Goal: Information Seeking & Learning: Check status

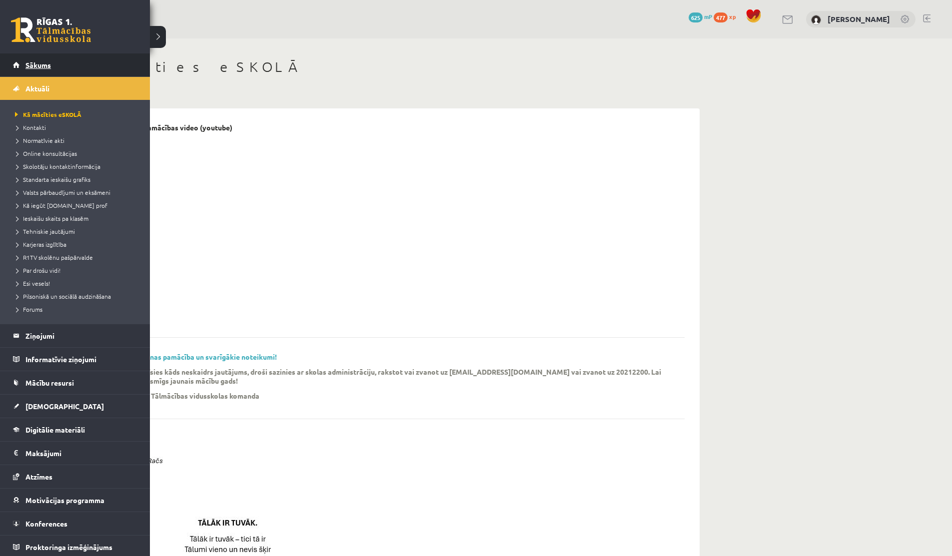
click at [28, 59] on link "Sākums" at bounding box center [75, 64] width 124 height 23
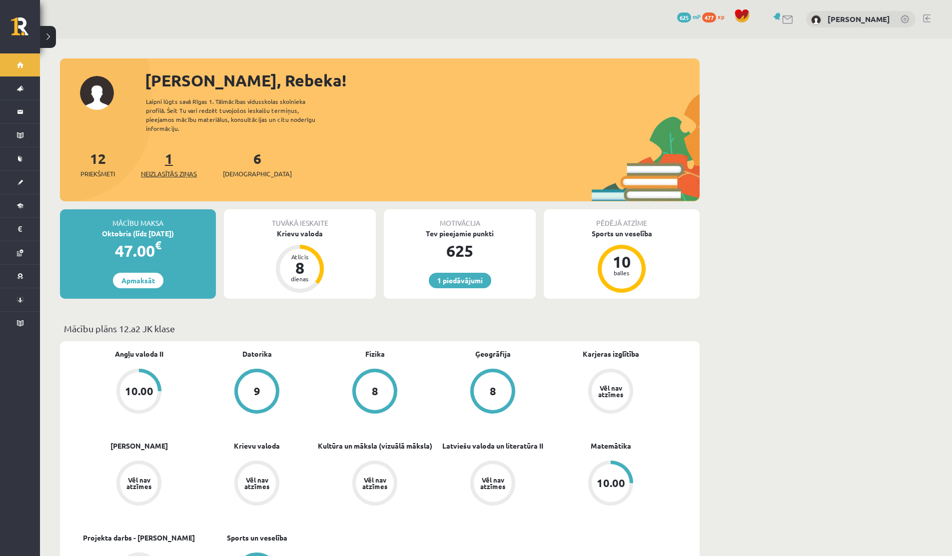
click at [169, 153] on link "1 Neizlasītās ziņas" at bounding box center [169, 163] width 56 height 29
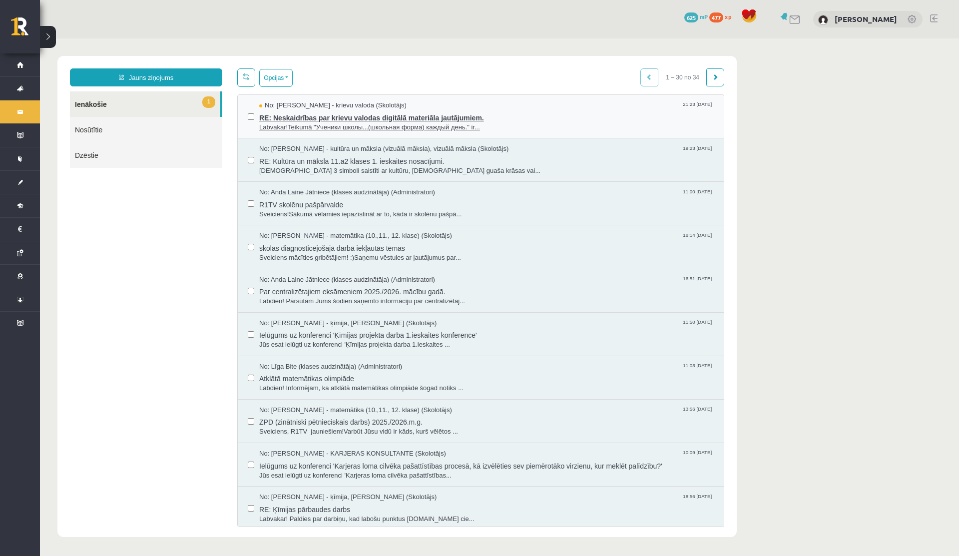
click at [318, 117] on span "RE: Neskaidrības par krievu valodas digitālā materiāla jautājumiem." at bounding box center [486, 116] width 455 height 12
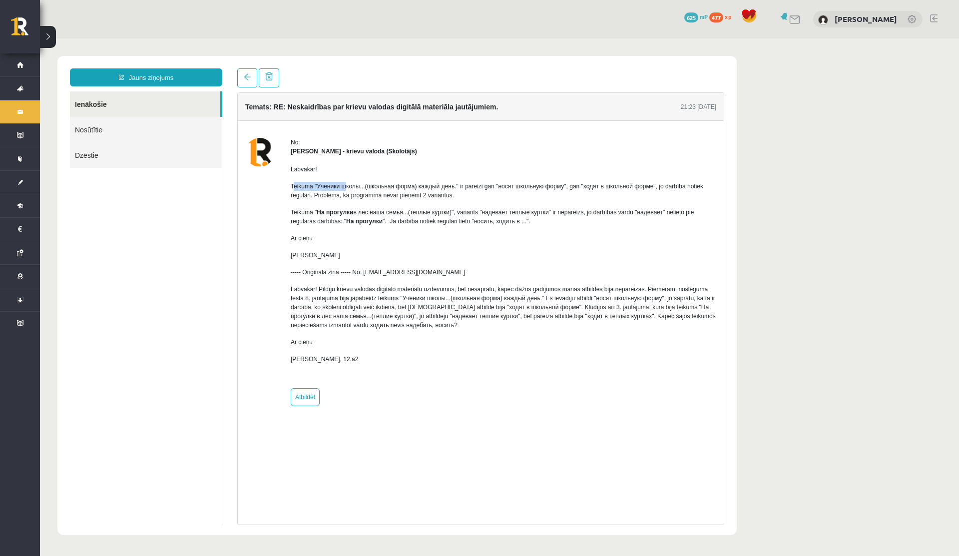
drag, startPoint x: 294, startPoint y: 187, endPoint x: 353, endPoint y: 186, distance: 58.5
click at [353, 186] on p "Teikumā "Ученики школы...(школьная форма) каждый день." ir pareizi gan "носят ш…" at bounding box center [504, 191] width 426 height 18
drag, startPoint x: 321, startPoint y: 211, endPoint x: 392, endPoint y: 209, distance: 71.0
click at [392, 209] on p "Teikumā " На прогулки в лес наша семья...(теплые куртки)", variants "надевает т…" at bounding box center [504, 217] width 426 height 18
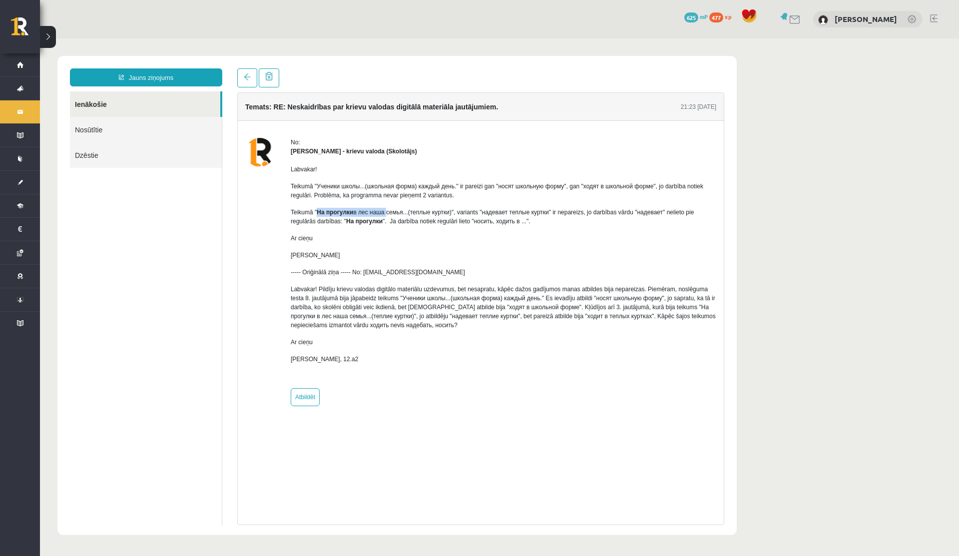
click at [392, 209] on p "Teikumā " На прогулки в лес наша семья...(теплые куртки)", variants "надевает т…" at bounding box center [504, 217] width 426 height 18
drag, startPoint x: 360, startPoint y: 221, endPoint x: 409, endPoint y: 217, distance: 49.6
click at [409, 217] on p "Teikumā " На прогулки в лес наша семья...(теплые куртки)", variants "надевает т…" at bounding box center [504, 217] width 426 height 18
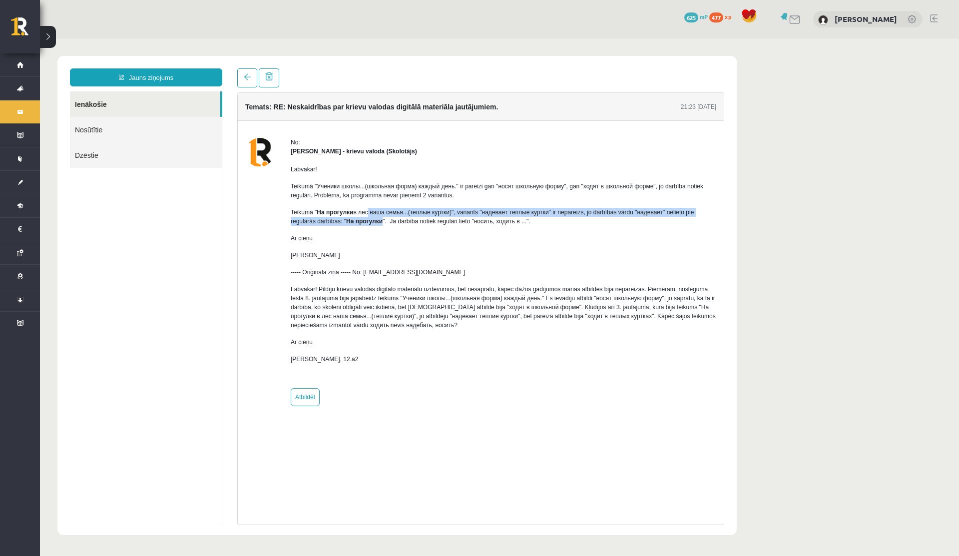
drag, startPoint x: 399, startPoint y: 219, endPoint x: 371, endPoint y: 216, distance: 28.1
click at [371, 216] on p "Teikumā " На прогулки в лес наша семья...(теплые куртки)", variants "надевает т…" at bounding box center [504, 217] width 426 height 18
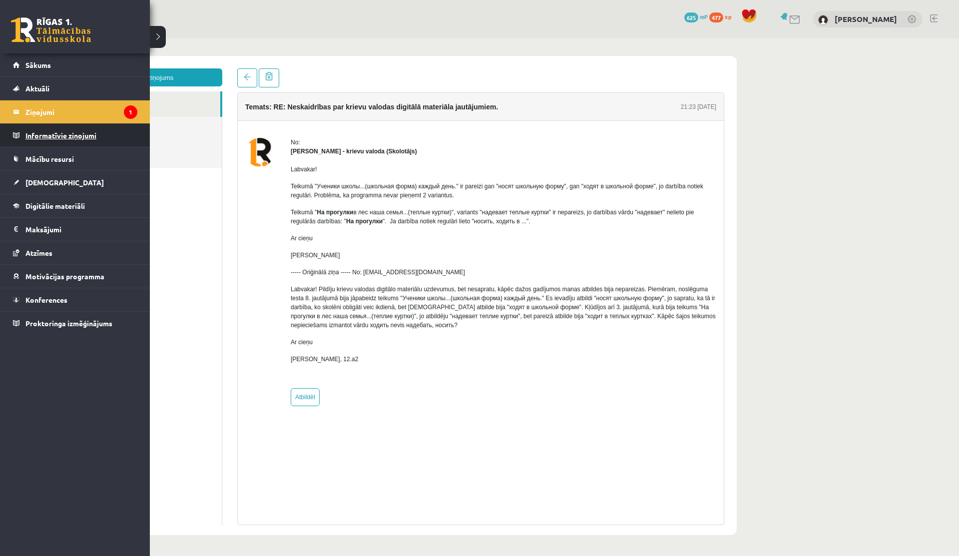
click at [49, 139] on legend "Informatīvie ziņojumi 0" at bounding box center [81, 135] width 112 height 23
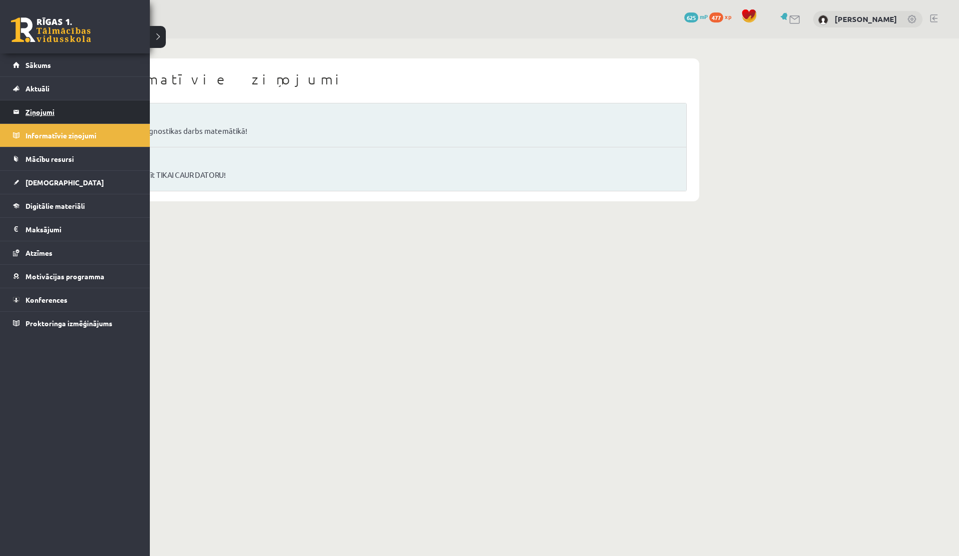
click at [41, 109] on legend "Ziņojumi 1" at bounding box center [81, 111] width 112 height 23
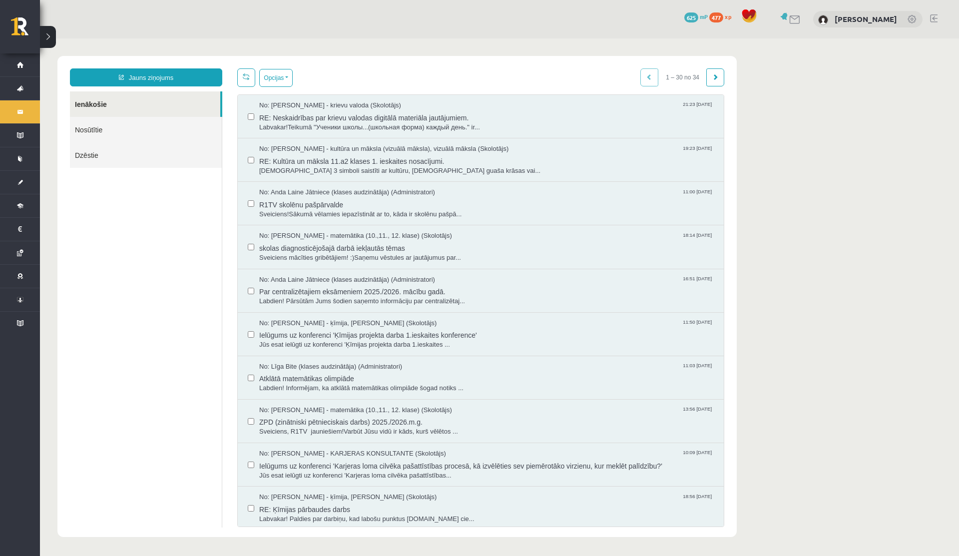
click at [142, 129] on link "Nosūtītie" at bounding box center [146, 129] width 152 height 25
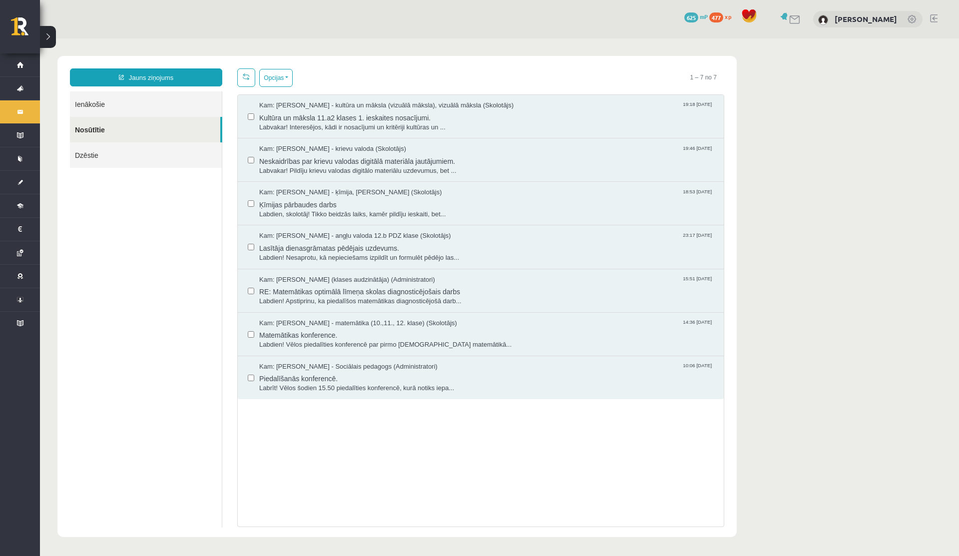
click at [100, 93] on link "Ienākošie" at bounding box center [146, 103] width 152 height 25
click at [101, 99] on link "Ienākošie" at bounding box center [146, 103] width 152 height 25
click at [79, 102] on link "Ienākošie" at bounding box center [146, 103] width 152 height 25
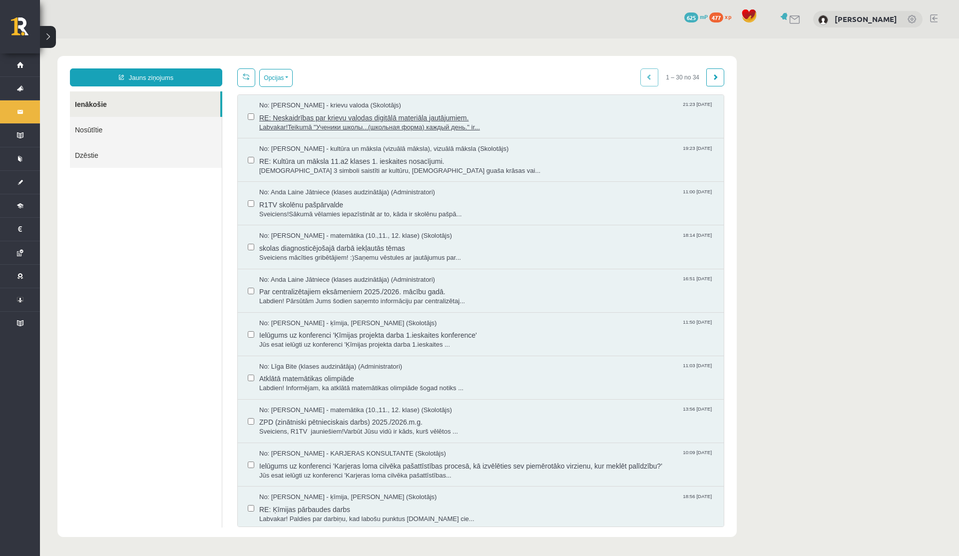
click at [289, 116] on span "RE: Neskaidrības par krievu valodas digitālā materiāla jautājumiem." at bounding box center [486, 116] width 455 height 12
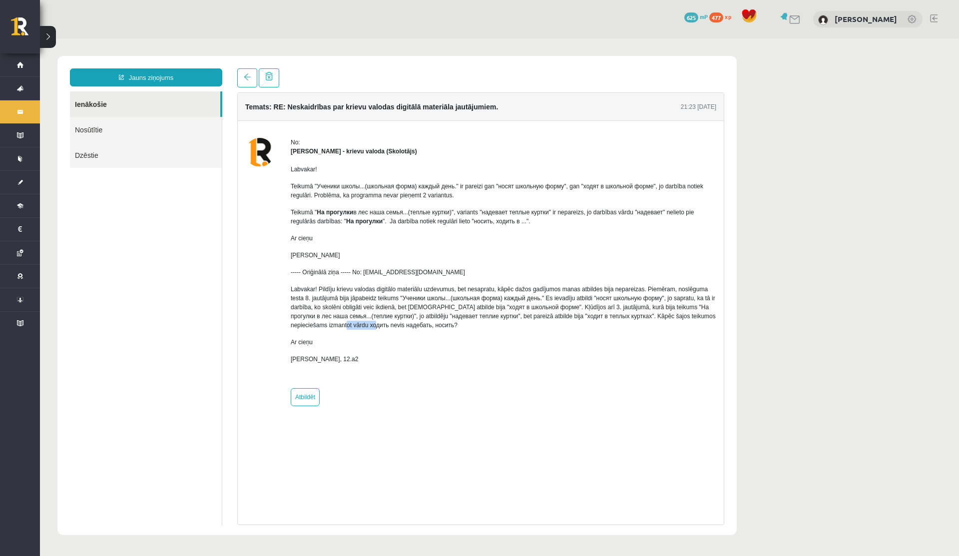
drag, startPoint x: 472, startPoint y: 325, endPoint x: 506, endPoint y: 328, distance: 33.6
click at [506, 329] on p "Labvakar! Pildīju krievu valodas digitālo materiālu uzdevumus, bet nesapratu, k…" at bounding box center [504, 307] width 426 height 45
click at [506, 328] on p "Labvakar! Pildīju krievu valodas digitālo materiālu uzdevumus, bet nesapratu, k…" at bounding box center [504, 307] width 426 height 45
drag, startPoint x: 506, startPoint y: 328, endPoint x: 542, endPoint y: 329, distance: 36.5
click at [541, 329] on p "Labvakar! Pildīju krievu valodas digitālo materiālu uzdevumus, bet nesapratu, k…" at bounding box center [504, 307] width 426 height 45
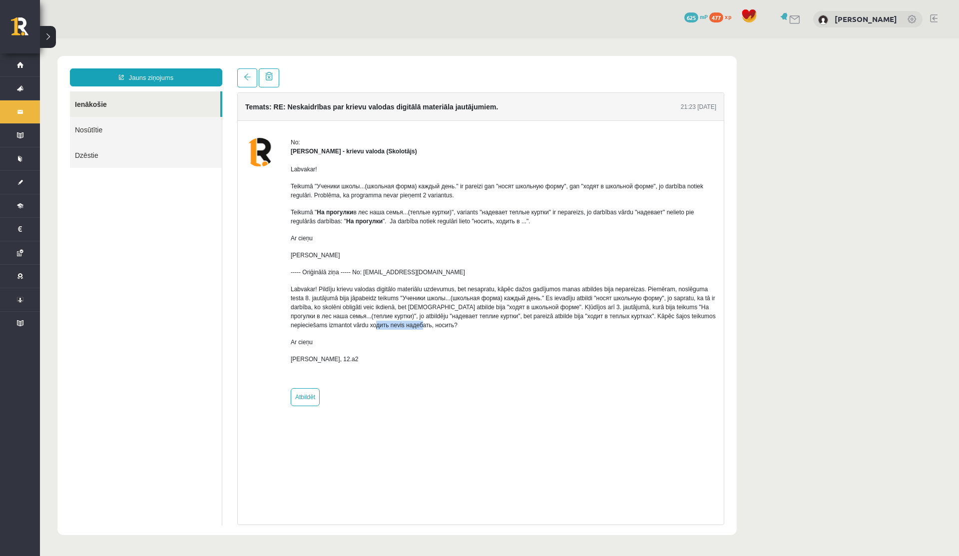
click at [542, 329] on p "Labvakar! Pildīju krievu valodas digitālo materiālu uzdevumus, bet nesapratu, k…" at bounding box center [504, 307] width 426 height 45
drag, startPoint x: 388, startPoint y: 322, endPoint x: 451, endPoint y: 326, distance: 62.6
click at [450, 325] on p "Labvakar! Pildīju krievu valodas digitālo materiālu uzdevumus, bet nesapratu, k…" at bounding box center [504, 307] width 426 height 45
click at [451, 326] on p "Labvakar! Pildīju krievu valodas digitālo materiālu uzdevumus, bet nesapratu, k…" at bounding box center [504, 307] width 426 height 45
drag, startPoint x: 451, startPoint y: 326, endPoint x: 497, endPoint y: 326, distance: 46.5
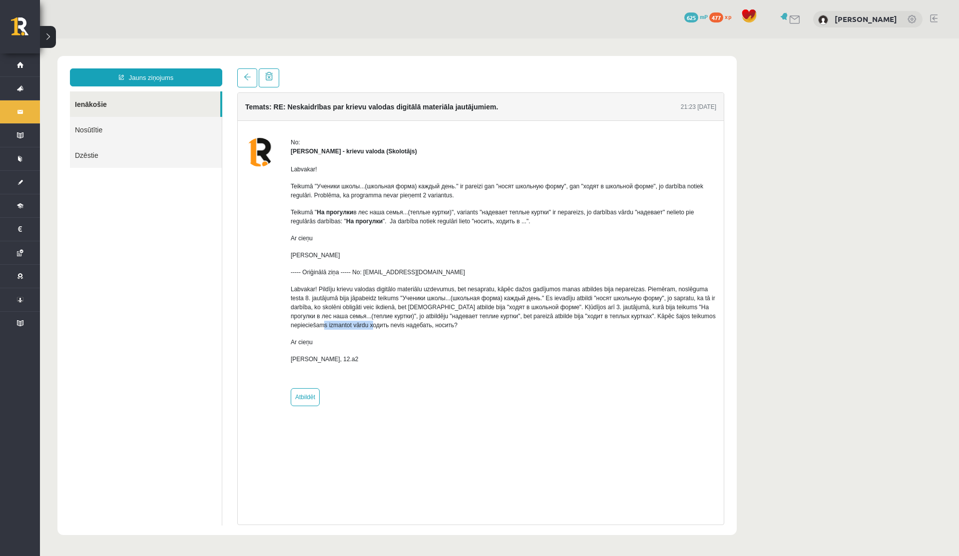
click at [497, 326] on p "Labvakar! Pildīju krievu valodas digitālo materiālu uzdevumus, bet nesapratu, k…" at bounding box center [504, 307] width 426 height 45
drag, startPoint x: 337, startPoint y: 199, endPoint x: 438, endPoint y: 199, distance: 100.9
click at [438, 199] on p "Teikumā "Ученики школы...(школьная форма) каждый день." ir pareizi gan "носят ш…" at bounding box center [504, 191] width 426 height 18
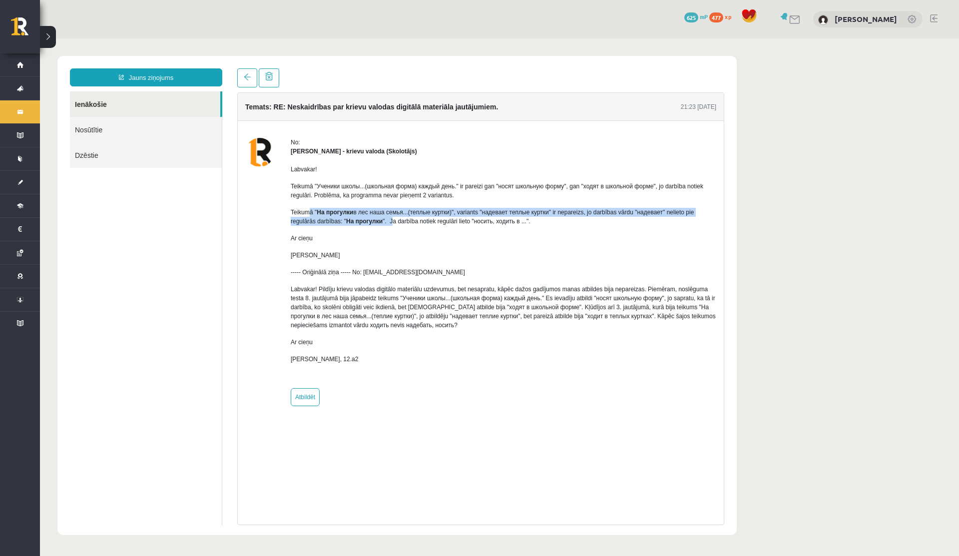
drag, startPoint x: 310, startPoint y: 213, endPoint x: 415, endPoint y: 217, distance: 104.5
click at [415, 217] on p "Teikumā " На прогулки в лес наша семья...(теплые куртки)", variants "надевает т…" at bounding box center [504, 217] width 426 height 18
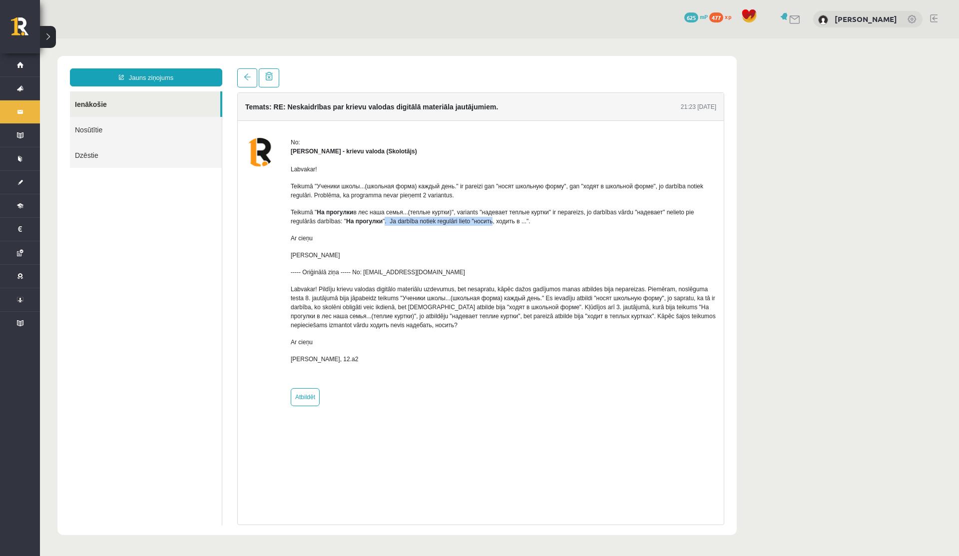
drag, startPoint x: 401, startPoint y: 220, endPoint x: 520, endPoint y: 225, distance: 118.5
click at [520, 224] on p "Teikumā " На прогулки в лес наша семья...(теплые куртки)", variants "надевает т…" at bounding box center [504, 217] width 426 height 18
click at [520, 225] on p "Teikumā " На прогулки в лес наша семья...(теплые куртки)", variants "надевает т…" at bounding box center [504, 217] width 426 height 18
drag, startPoint x: 316, startPoint y: 211, endPoint x: 368, endPoint y: 211, distance: 52.0
click at [368, 211] on p "Teikumā " На прогулки в лес наша семья...(теплые куртки)", variants "надевает т…" at bounding box center [504, 217] width 426 height 18
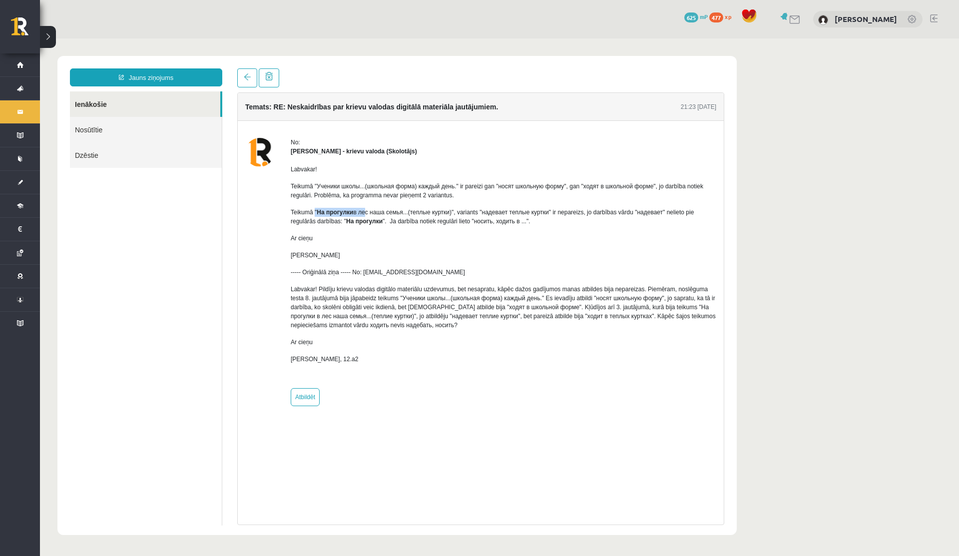
click at [368, 211] on p "Teikumā " На прогулки в лес наша семья...(теплые куртки)", variants "надевает т…" at bounding box center [504, 217] width 426 height 18
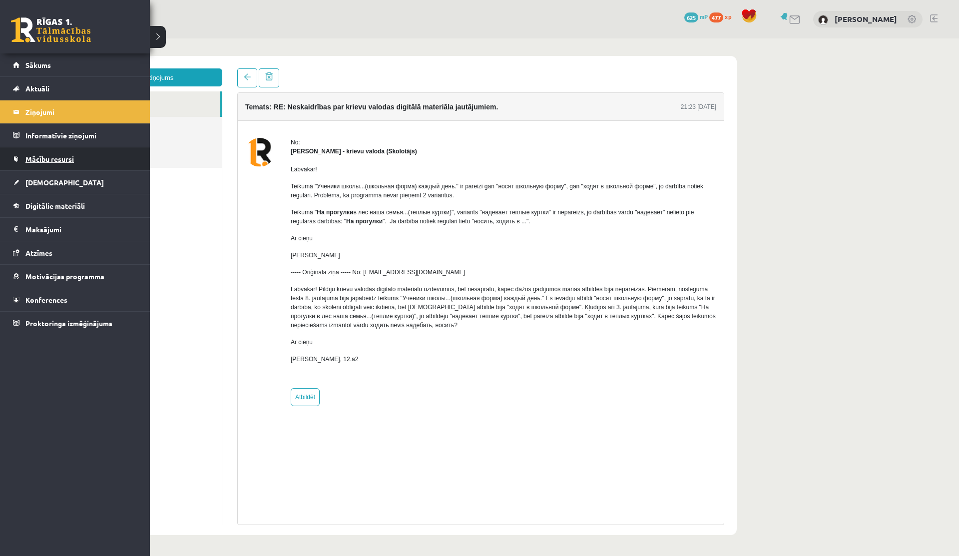
click at [50, 163] on link "Mācību resursi" at bounding box center [75, 158] width 124 height 23
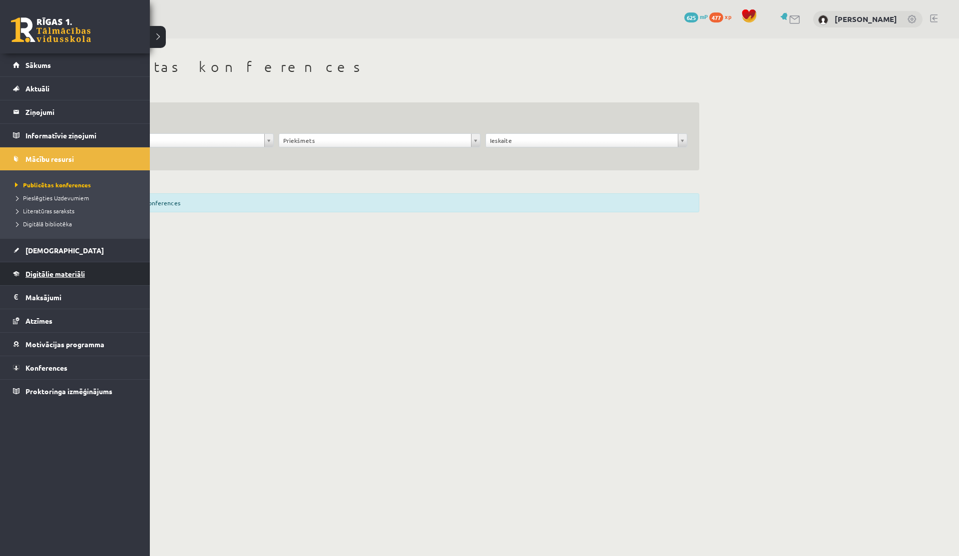
click at [27, 276] on span "Digitālie materiāli" at bounding box center [54, 273] width 59 height 9
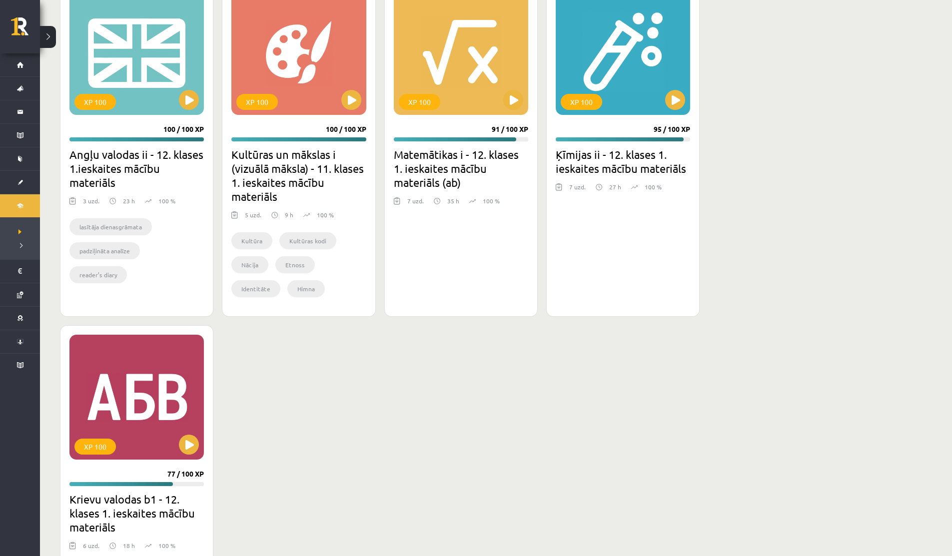
scroll to position [716, 0]
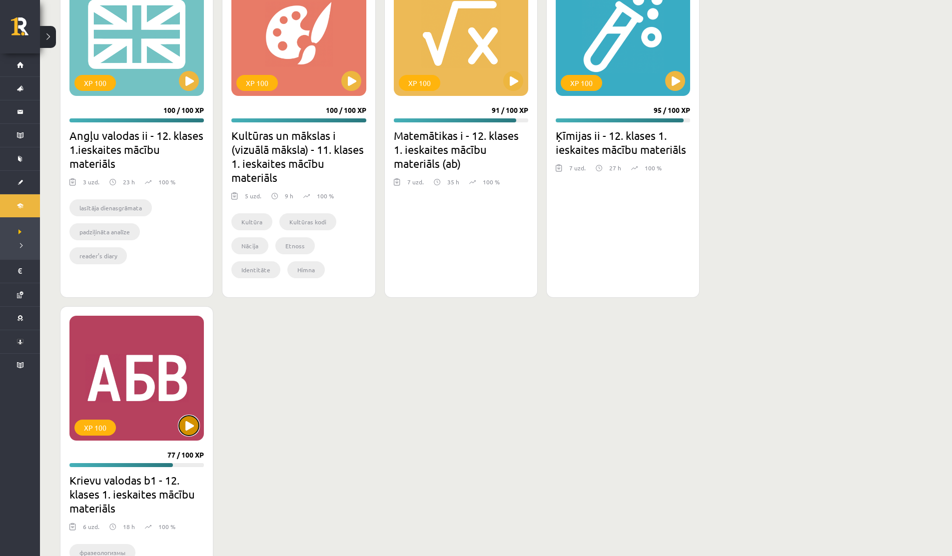
click at [190, 425] on button at bounding box center [189, 426] width 20 height 20
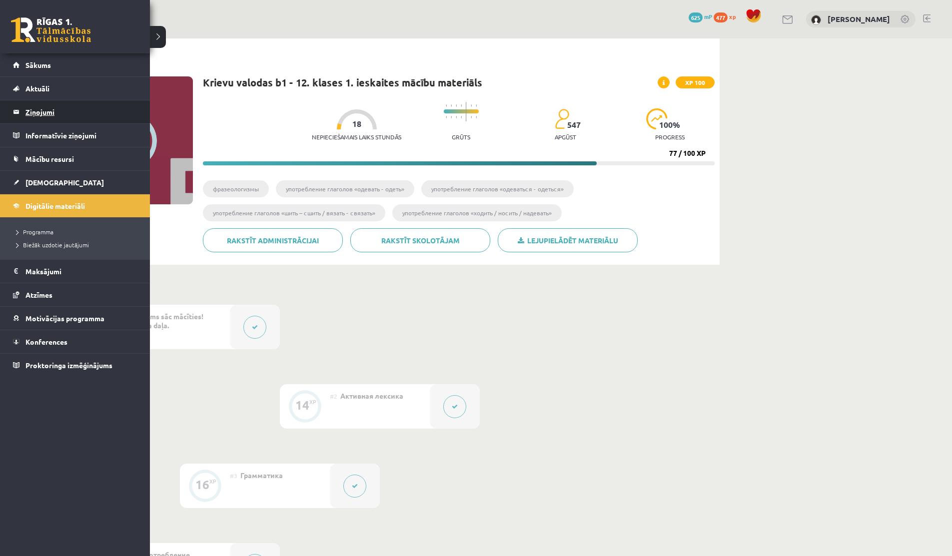
click at [42, 116] on legend "Ziņojumi 0" at bounding box center [81, 111] width 112 height 23
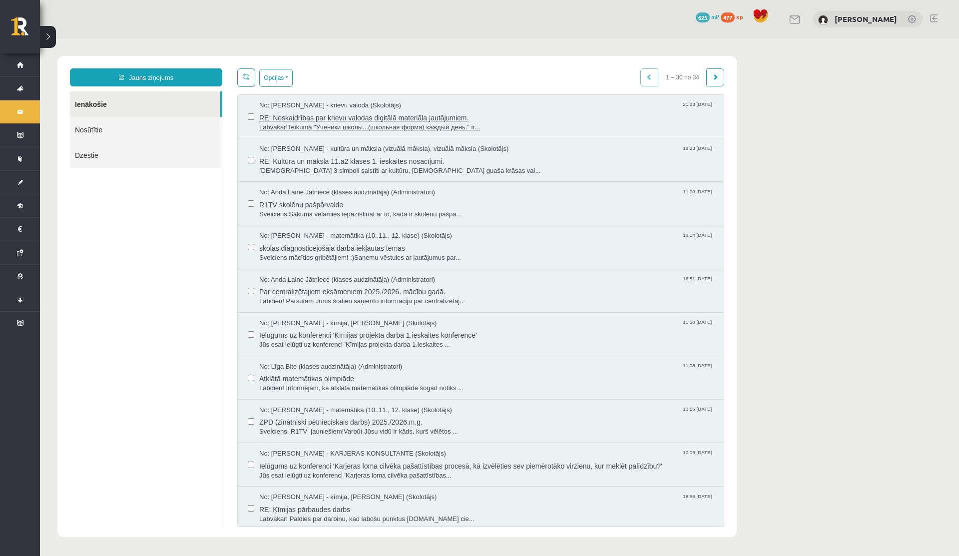
click at [349, 116] on span "RE: Neskaidrības par krievu valodas digitālā materiāla jautājumiem." at bounding box center [486, 116] width 455 height 12
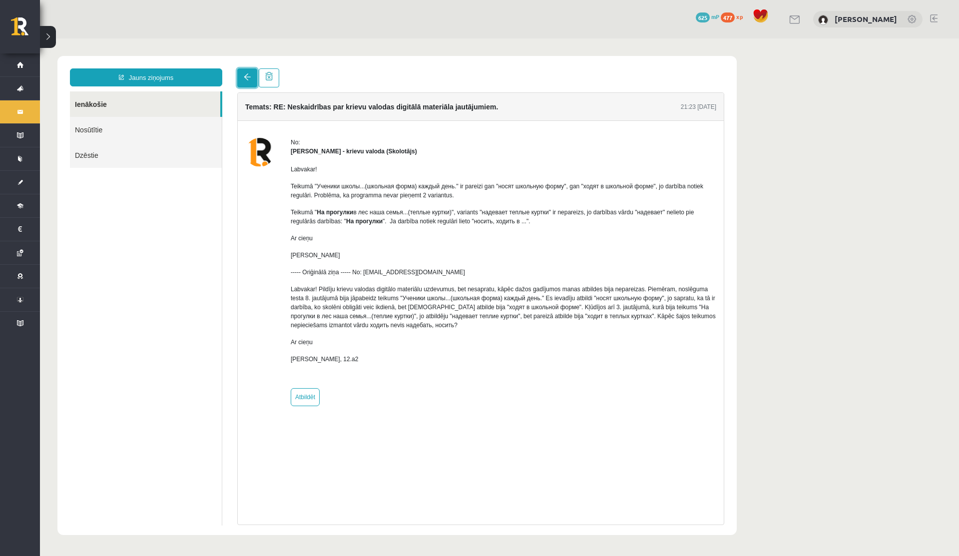
click at [247, 79] on span at bounding box center [247, 76] width 7 height 7
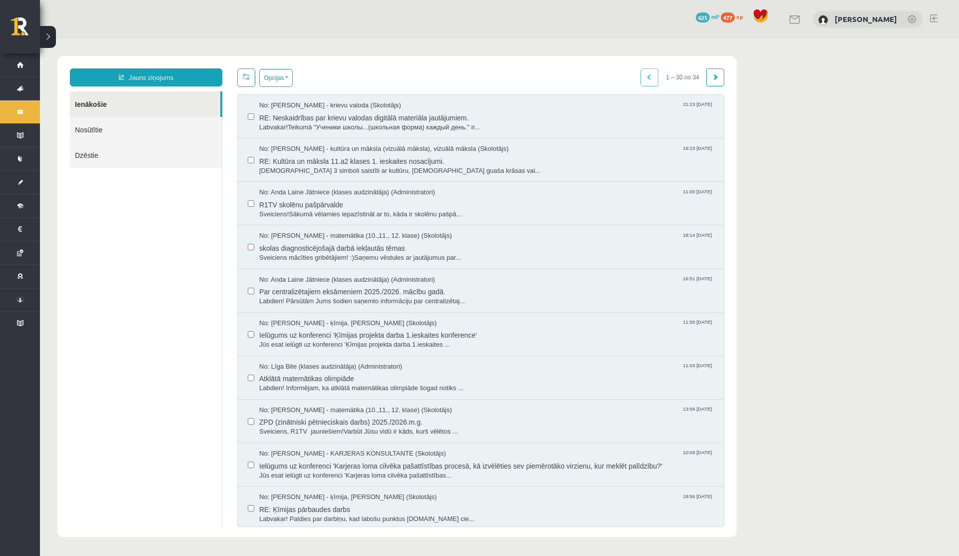
click at [166, 127] on link "Nosūtītie" at bounding box center [146, 129] width 152 height 25
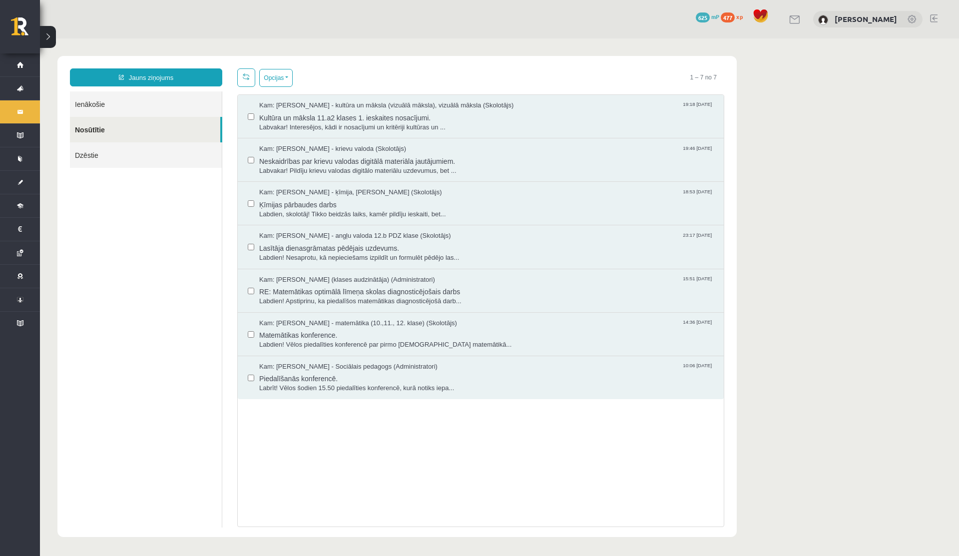
click at [160, 108] on link "Ienākošie" at bounding box center [146, 103] width 152 height 25
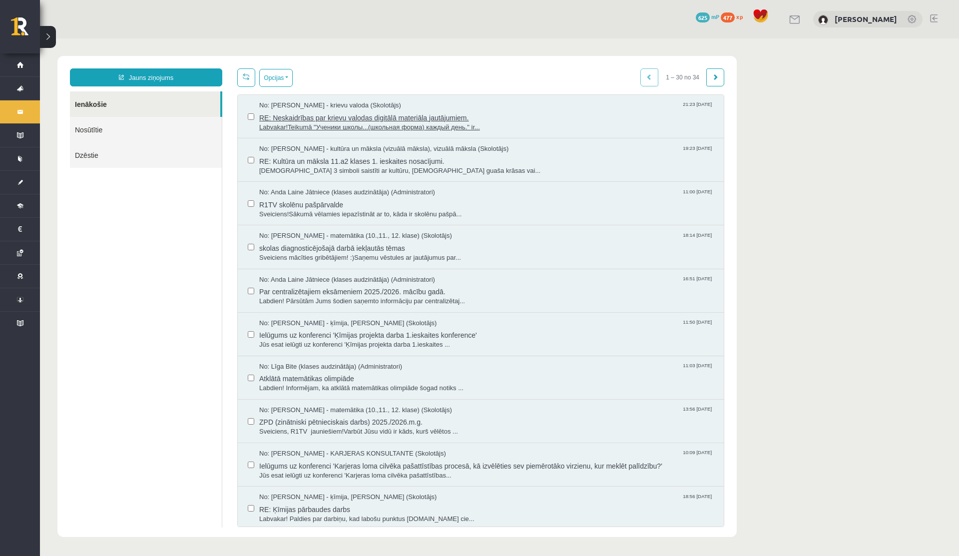
click at [296, 116] on span "RE: Neskaidrības par krievu valodas digitālā materiāla jautājumiem." at bounding box center [486, 116] width 455 height 12
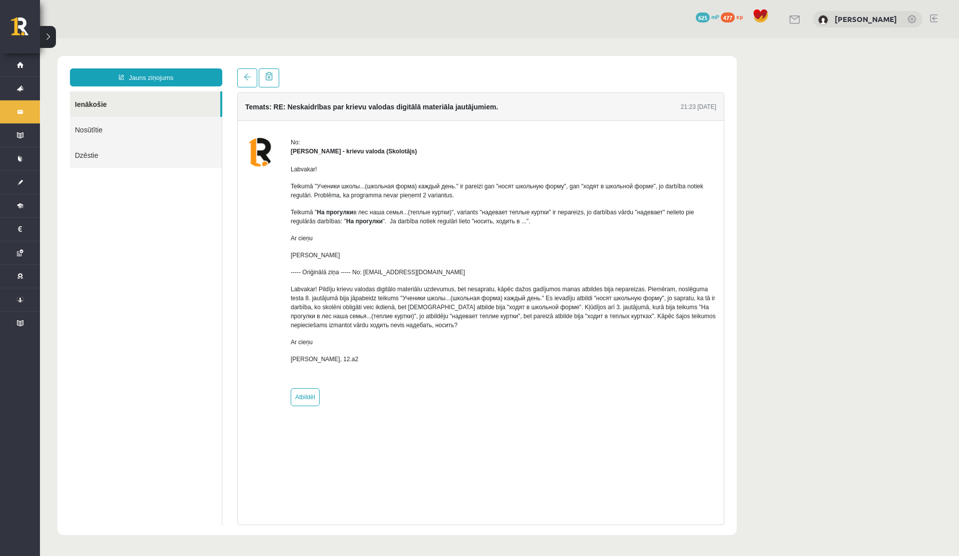
drag, startPoint x: 318, startPoint y: 185, endPoint x: 339, endPoint y: 187, distance: 21.1
click at [331, 186] on p "Teikumā "Ученики школы...(школьная форма) каждый день." ir pareizi gan "носят ш…" at bounding box center [504, 191] width 426 height 18
click at [359, 189] on p "Teikumā "Ученики школы...(школьная форма) каждый день." ir pareizi gan "носят ш…" at bounding box center [504, 191] width 426 height 18
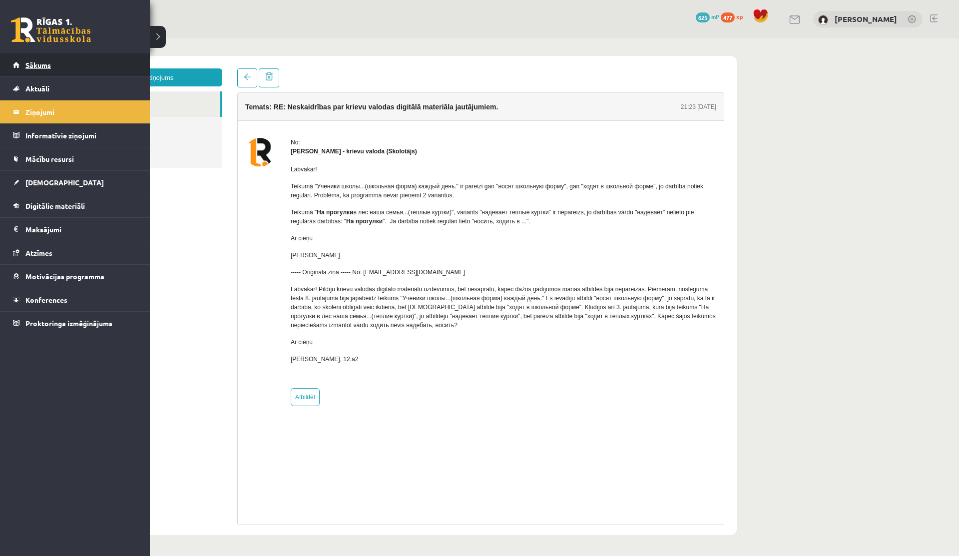
click at [15, 68] on link "Sākums" at bounding box center [75, 64] width 124 height 23
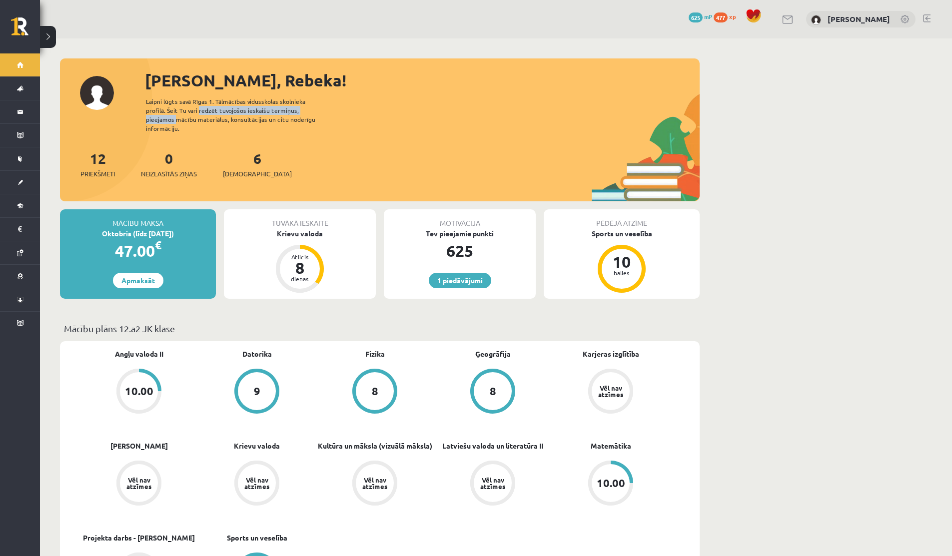
drag, startPoint x: 196, startPoint y: 109, endPoint x: 348, endPoint y: 114, distance: 152.0
click at [348, 114] on div "Sveika, Rebeka! Laipni lūgts savā Rīgas 1. Tālmācības vidusskolas skolnieka pro…" at bounding box center [380, 134] width 640 height 133
drag, startPoint x: 173, startPoint y: 116, endPoint x: 368, endPoint y: 116, distance: 194.9
click at [368, 116] on div "Sveika, Rebeka! Laipni lūgts savā Rīgas 1. Tālmācības vidusskolas skolnieka pro…" at bounding box center [380, 134] width 640 height 133
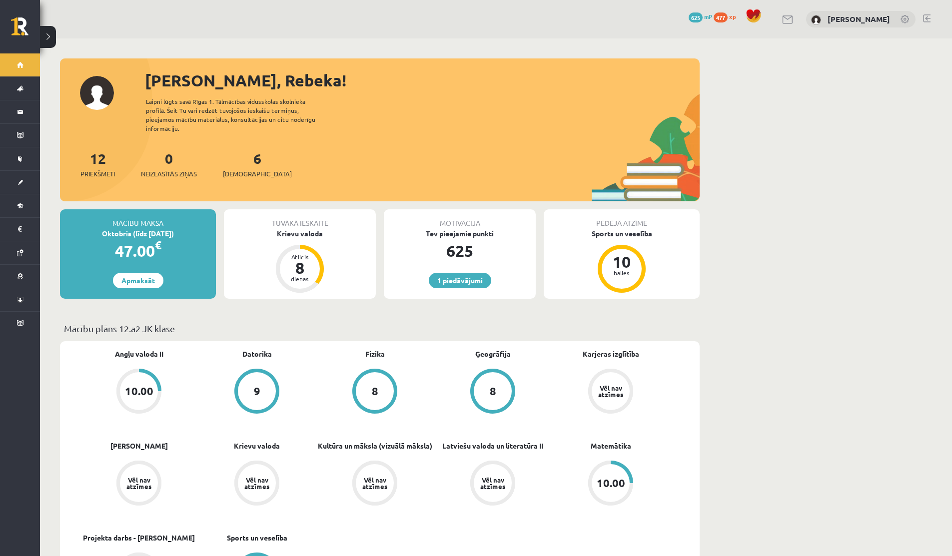
click at [368, 116] on div "Sveika, Rebeka! Laipni lūgts savā Rīgas 1. Tālmācības vidusskolas skolnieka pro…" at bounding box center [380, 134] width 640 height 133
click at [840, 17] on link "[PERSON_NAME]" at bounding box center [858, 19] width 62 height 10
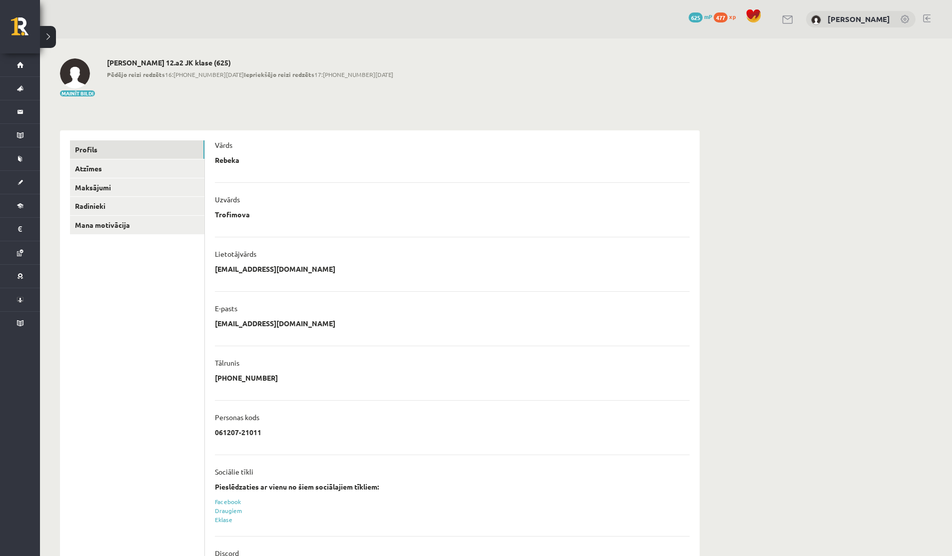
scroll to position [52, 0]
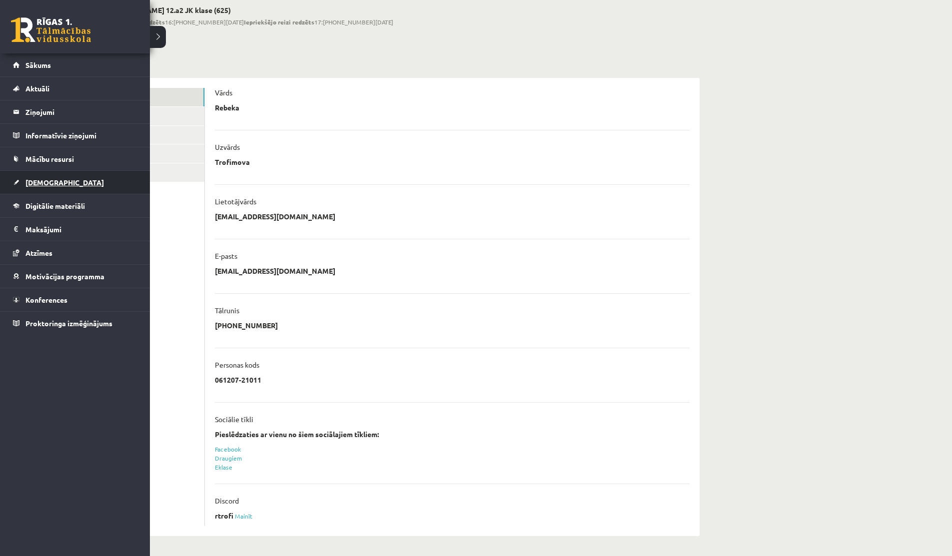
click at [57, 175] on link "[DEMOGRAPHIC_DATA]" at bounding box center [75, 182] width 124 height 23
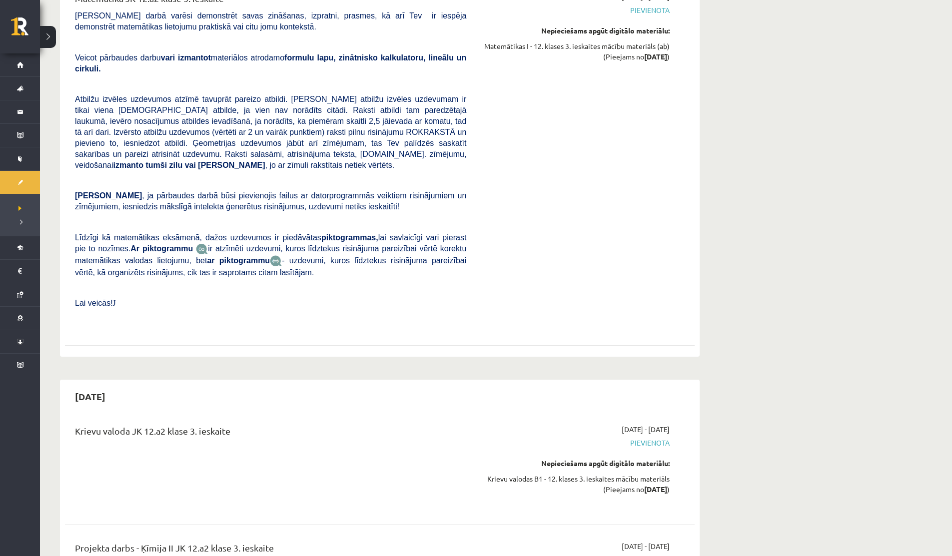
scroll to position [2527, 0]
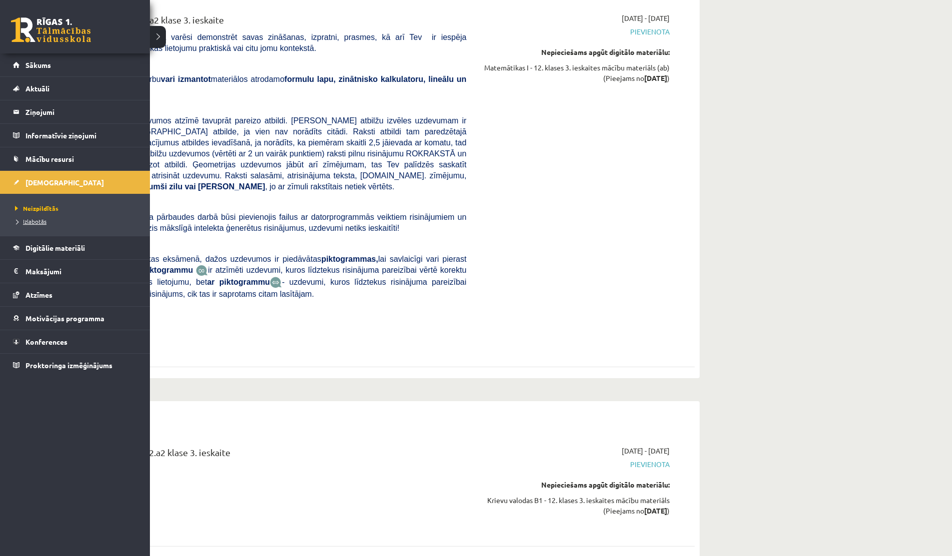
click at [36, 219] on span "Izlabotās" at bounding box center [29, 221] width 34 height 8
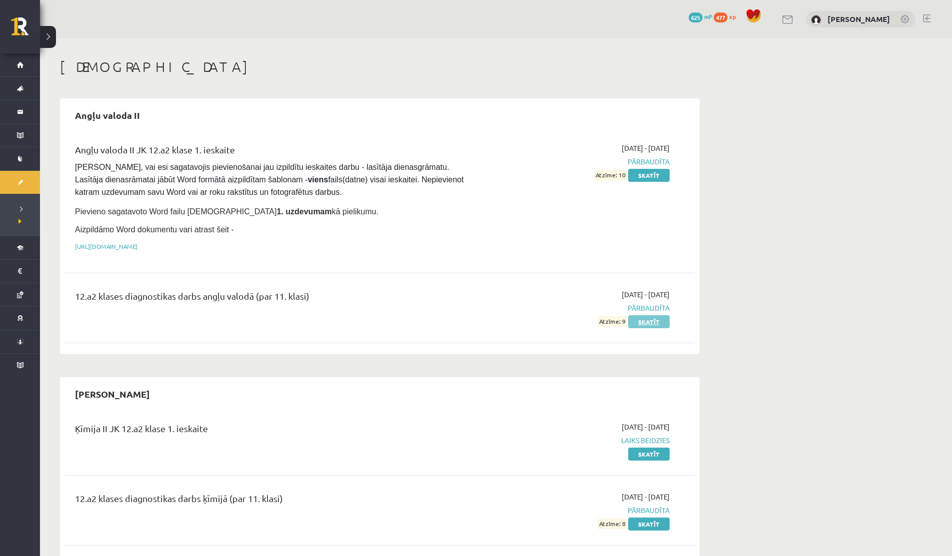
click at [648, 323] on link "Skatīt" at bounding box center [648, 321] width 41 height 13
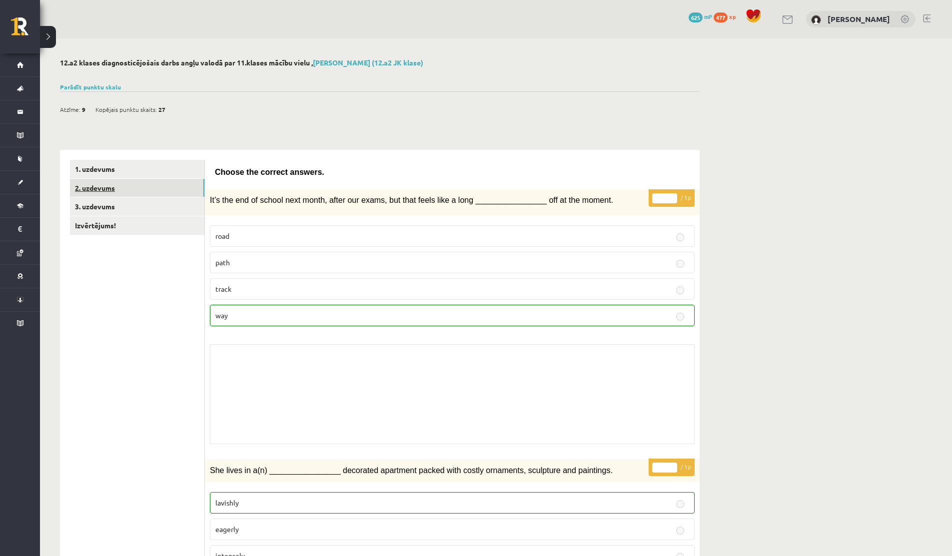
click at [92, 185] on link "2. uzdevums" at bounding box center [137, 188] width 134 height 18
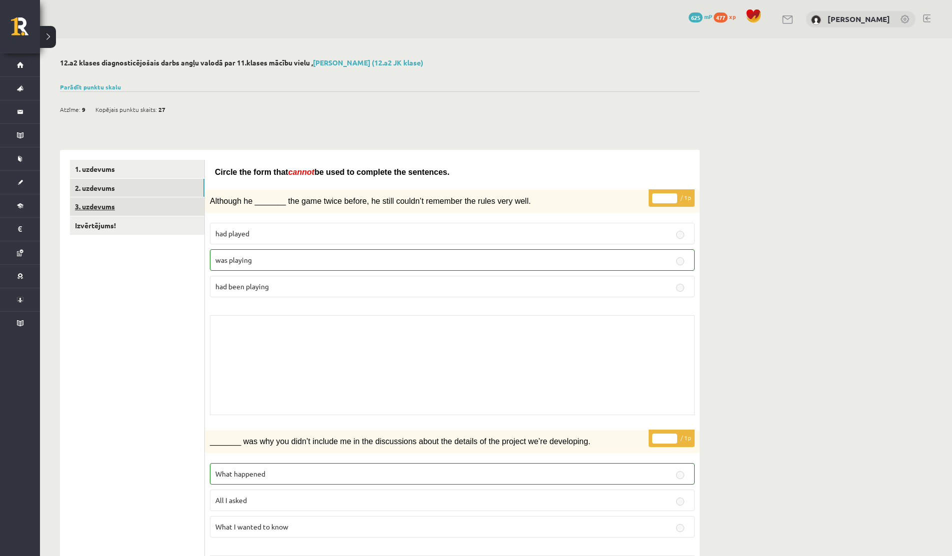
click at [110, 207] on link "3. uzdevums" at bounding box center [137, 206] width 134 height 18
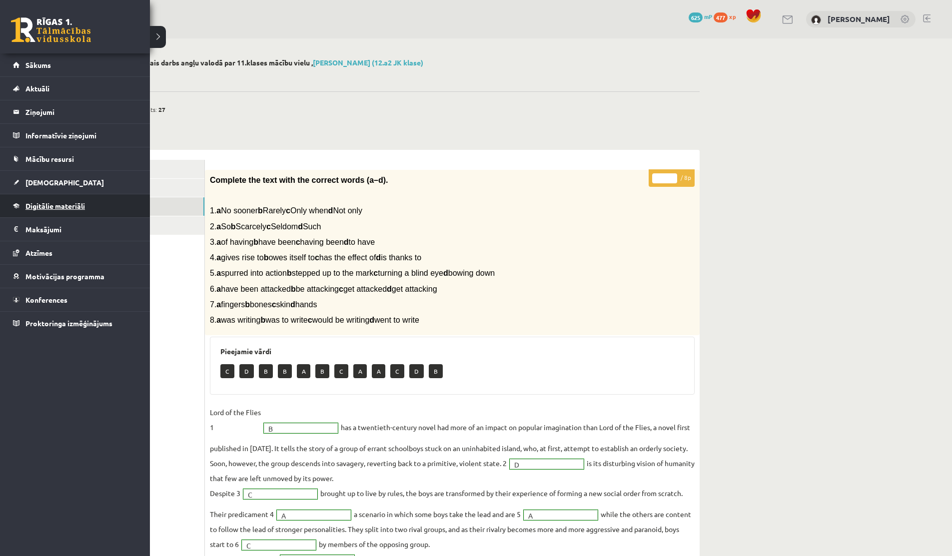
click at [34, 204] on span "Digitālie materiāli" at bounding box center [54, 205] width 59 height 9
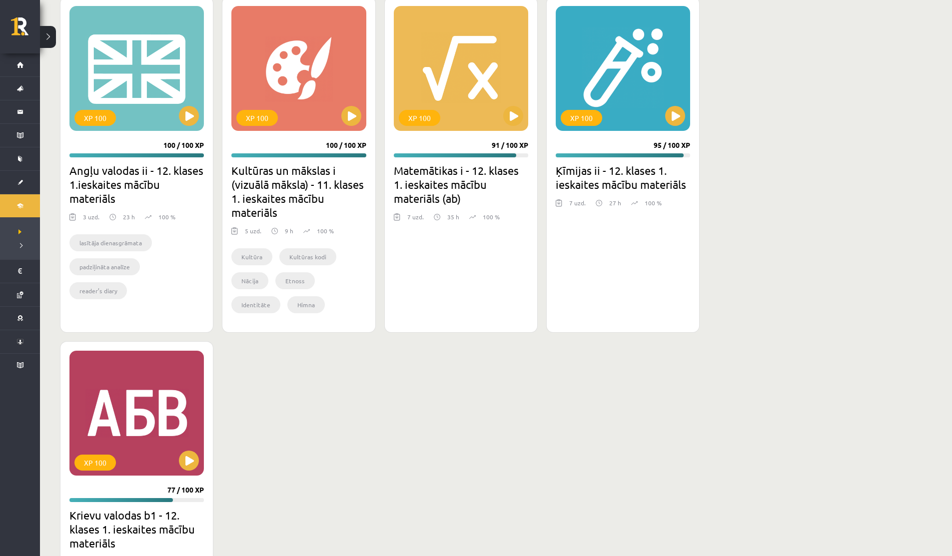
scroll to position [808, 0]
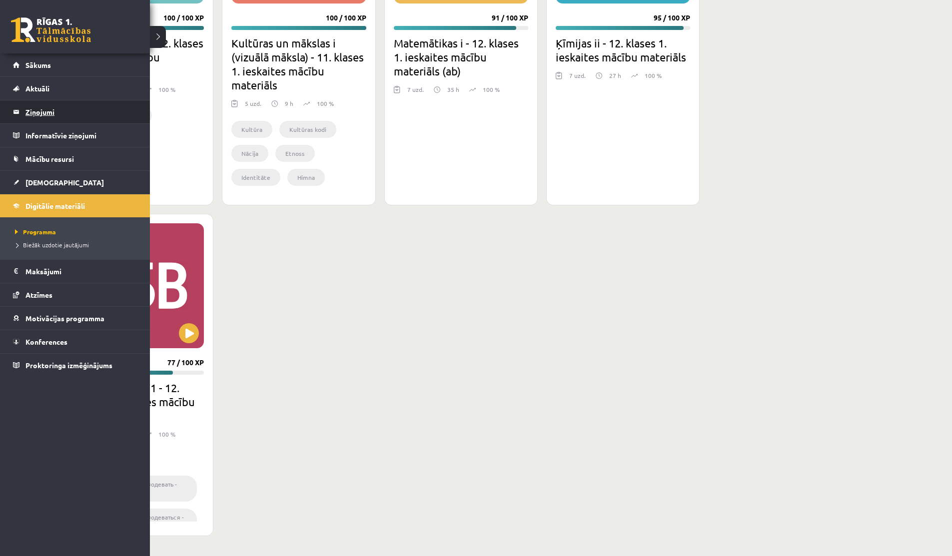
click at [34, 118] on legend "Ziņojumi 0" at bounding box center [81, 111] width 112 height 23
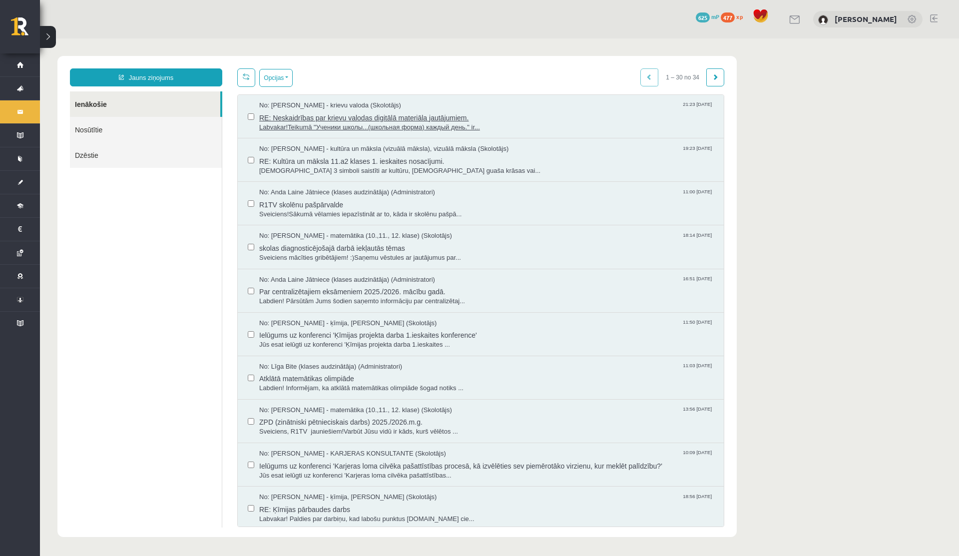
click at [394, 125] on span "Labvakar!Teikumā "Ученики школы...(школьная форма) каждый день." ir..." at bounding box center [486, 127] width 455 height 9
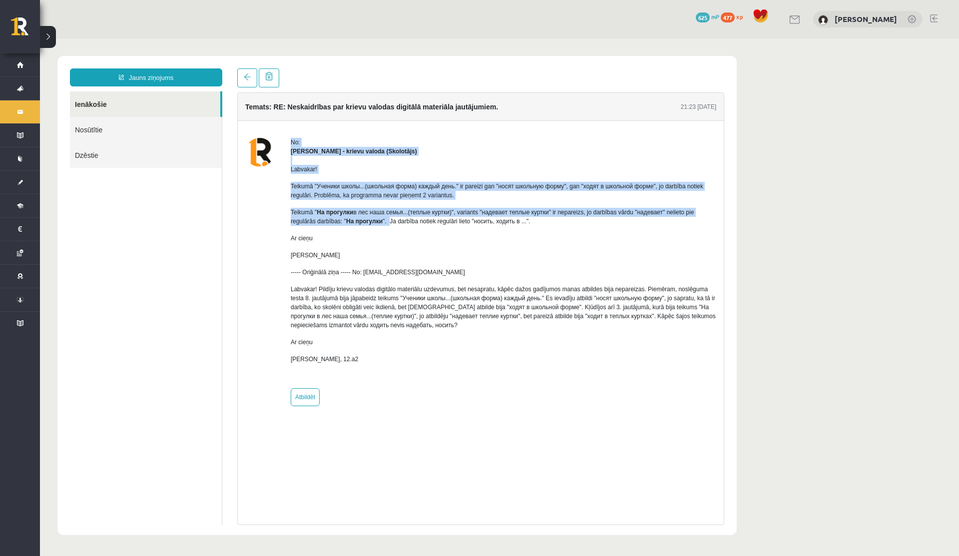
drag, startPoint x: 279, startPoint y: 210, endPoint x: 411, endPoint y: 226, distance: 132.8
click at [411, 225] on div "No: Ludmila Ziediņa - krievu valoda (Skolotājs) Labvakar! Teikumā "Ученики школ…" at bounding box center [480, 272] width 471 height 268
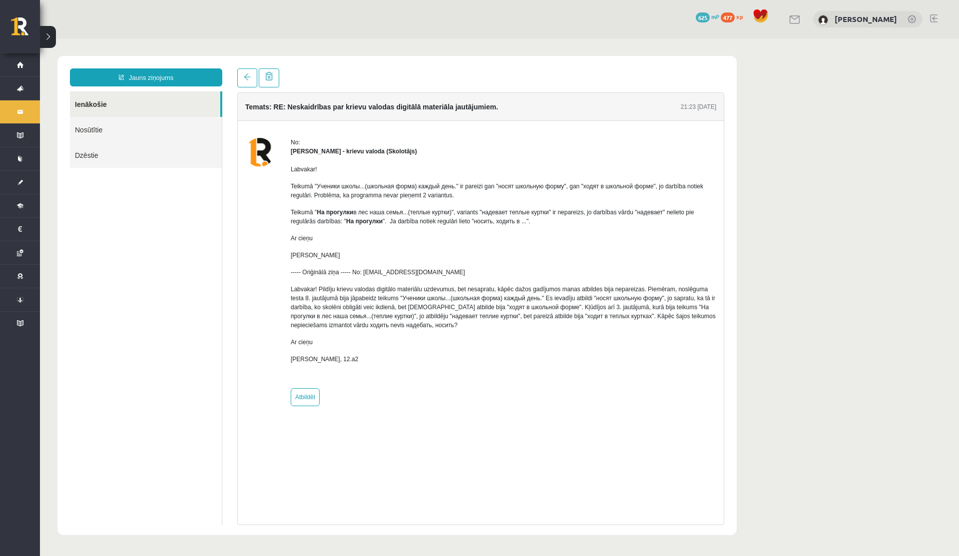
click at [411, 226] on div "Labvakar! Teikumā "Ученики школы...(школьная форма) каждый день." ir pareizi ga…" at bounding box center [504, 268] width 426 height 225
drag, startPoint x: 295, startPoint y: 255, endPoint x: 305, endPoint y: 255, distance: 9.5
click at [304, 255] on p "L.Ziediņa" at bounding box center [504, 255] width 426 height 9
click at [305, 255] on p "L.Ziediņa" at bounding box center [504, 255] width 426 height 9
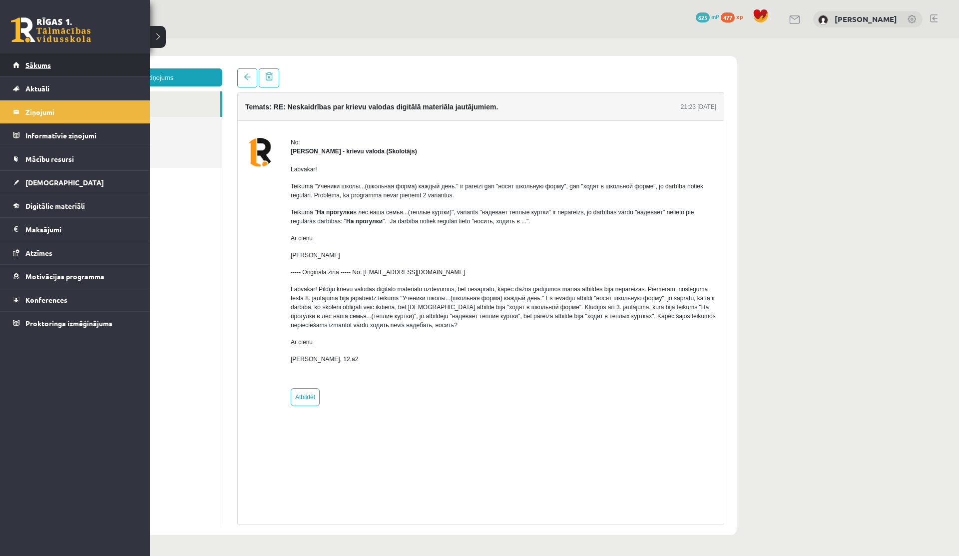
click at [19, 62] on link "Sākums" at bounding box center [75, 64] width 124 height 23
